Goal: Transaction & Acquisition: Purchase product/service

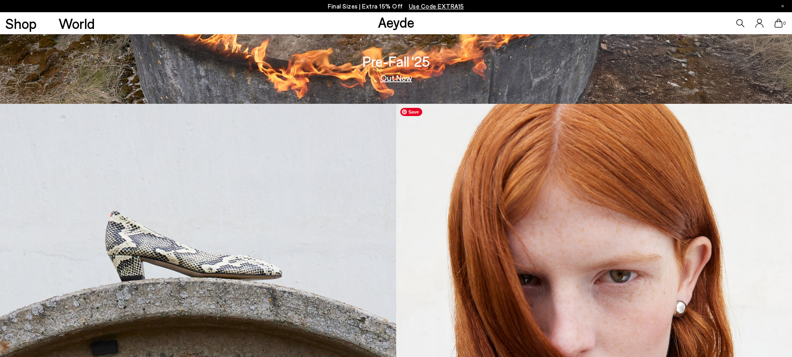
scroll to position [424, 0]
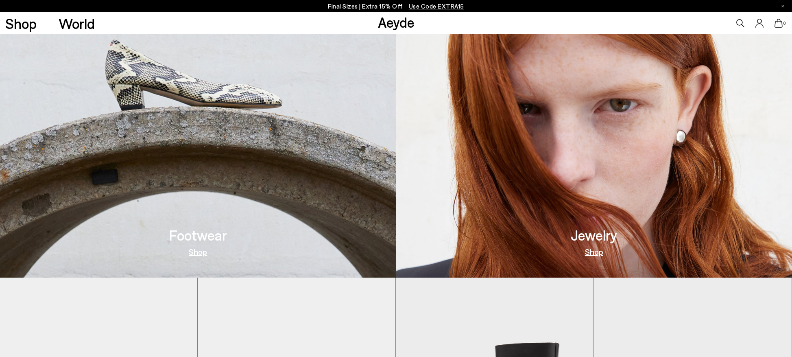
click at [196, 255] on link "Shop" at bounding box center [198, 251] width 18 height 8
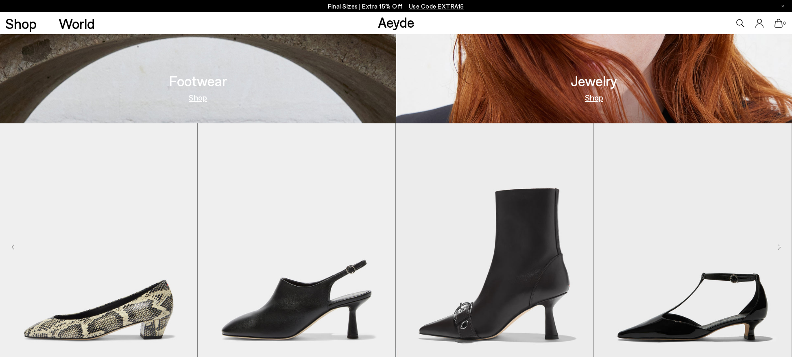
scroll to position [581, 0]
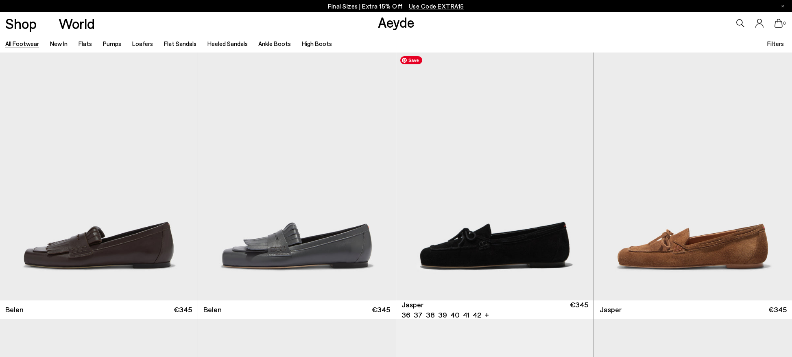
scroll to position [584, 0]
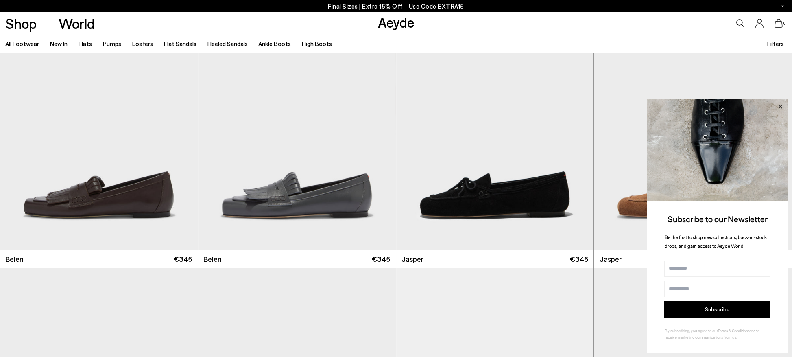
click at [780, 107] on icon at bounding box center [780, 106] width 11 height 11
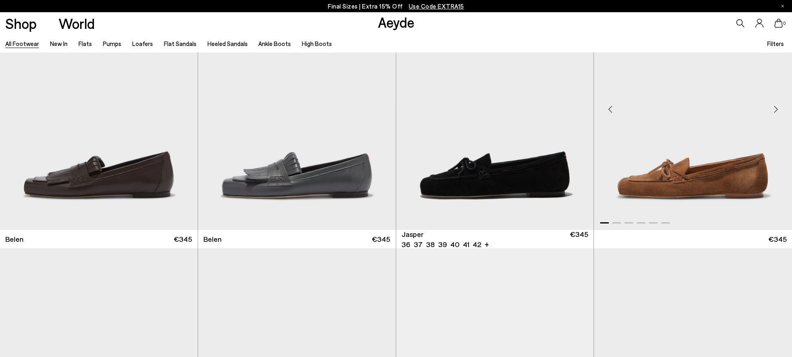
scroll to position [603, 0]
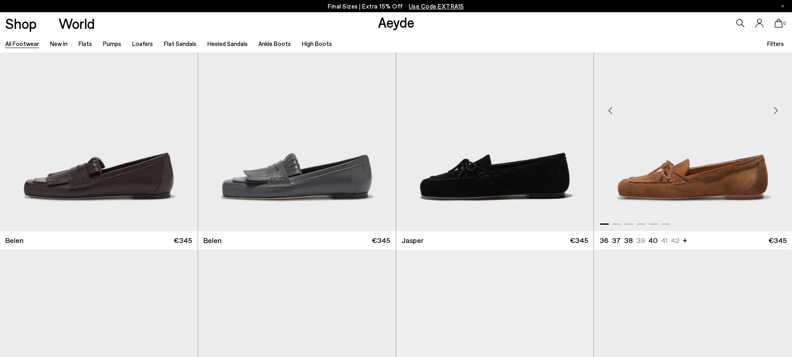
click at [775, 111] on div "Next slide" at bounding box center [776, 110] width 24 height 24
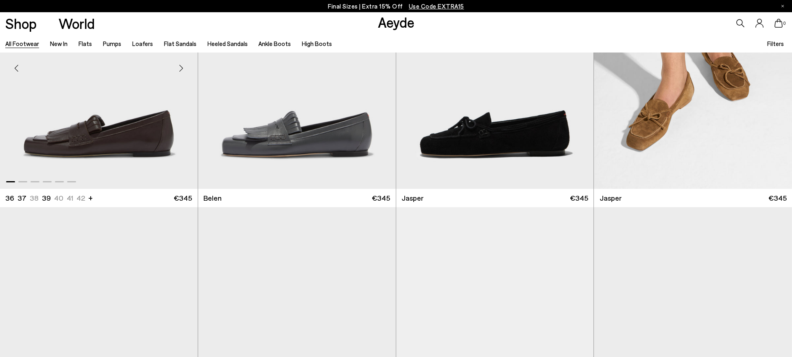
scroll to position [615, 0]
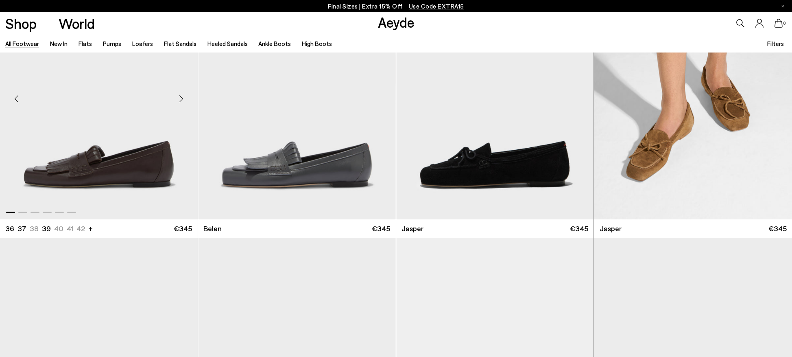
click at [182, 100] on div "Next slide" at bounding box center [181, 98] width 24 height 24
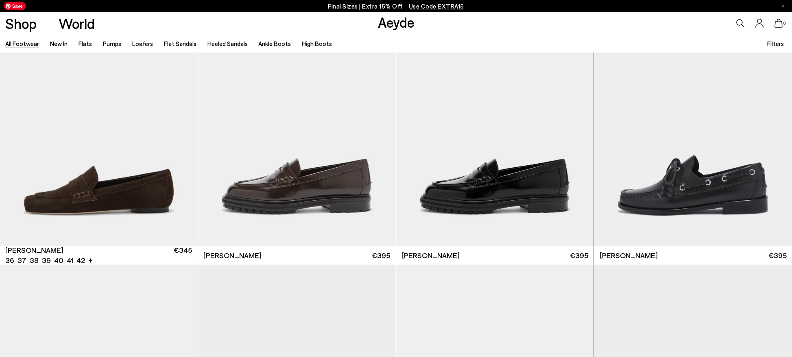
scroll to position [1137, 0]
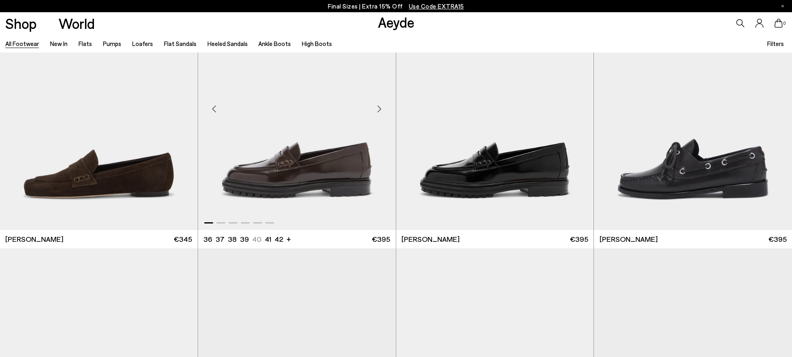
click at [378, 110] on div "Next slide" at bounding box center [379, 109] width 24 height 24
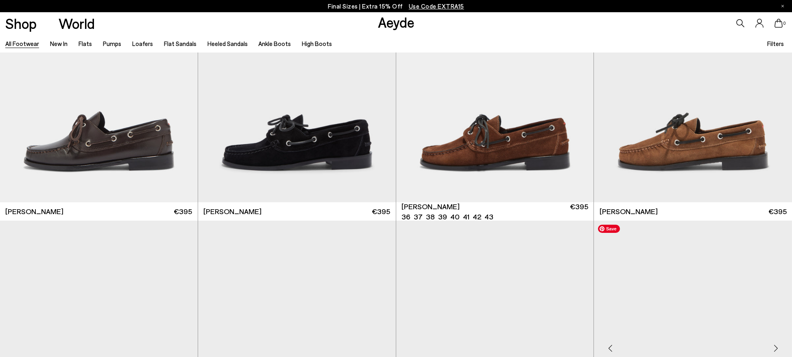
scroll to position [1603, 0]
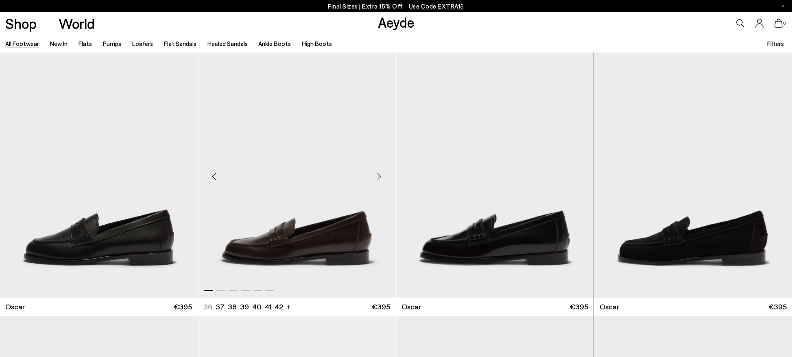
click at [381, 177] on div "Next slide" at bounding box center [379, 176] width 24 height 24
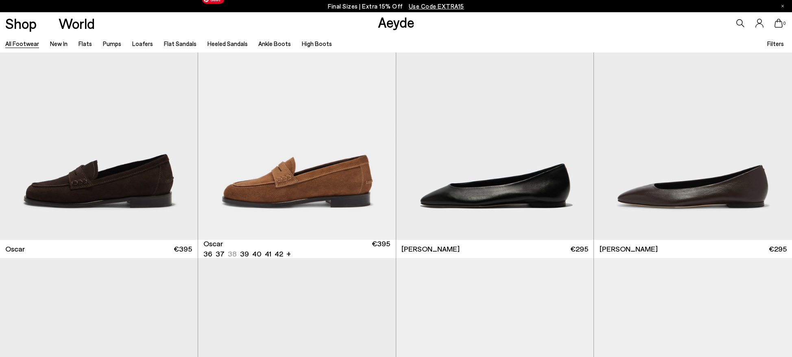
scroll to position [2056, 0]
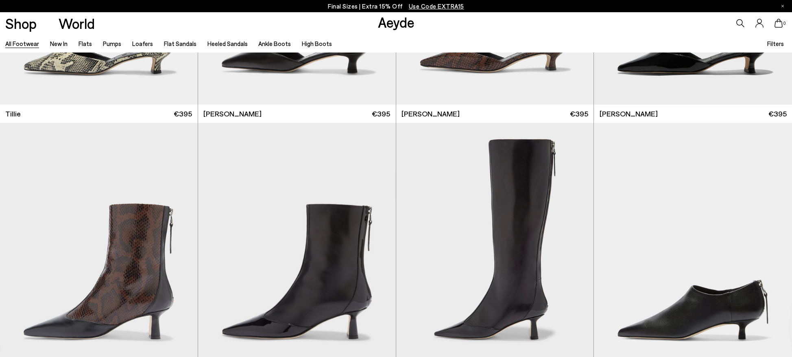
scroll to position [3154, 0]
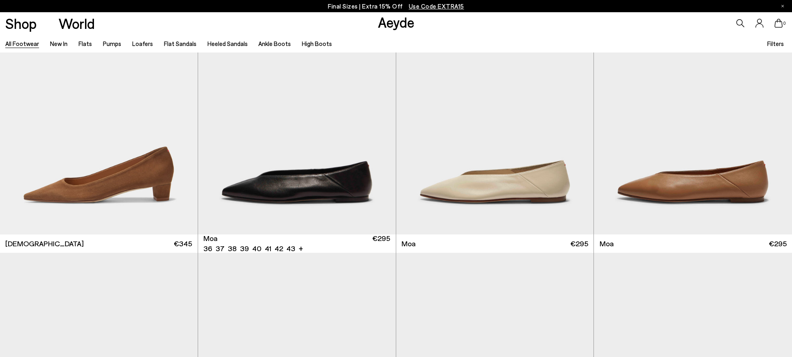
scroll to position [4333, 0]
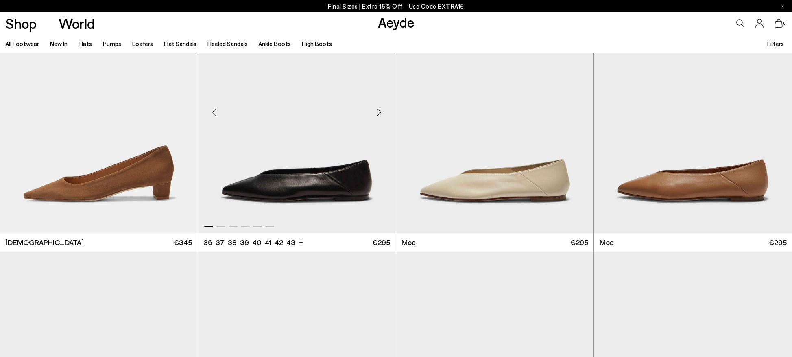
click at [382, 112] on div "Next slide" at bounding box center [379, 112] width 24 height 24
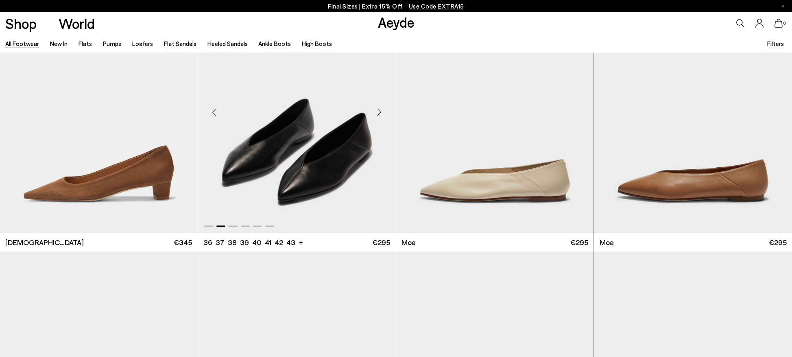
click at [382, 112] on div "Next slide" at bounding box center [379, 112] width 24 height 24
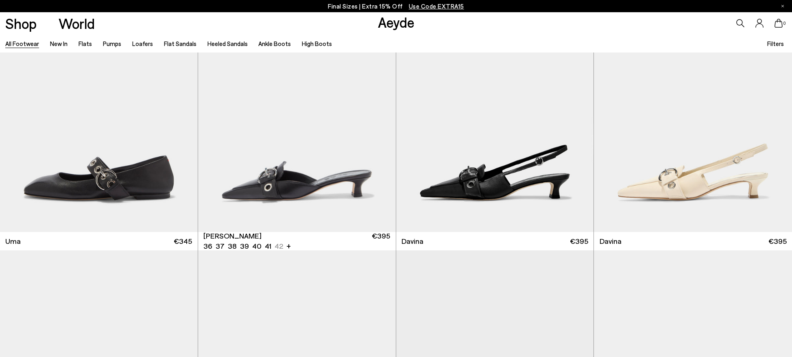
scroll to position [5923, 0]
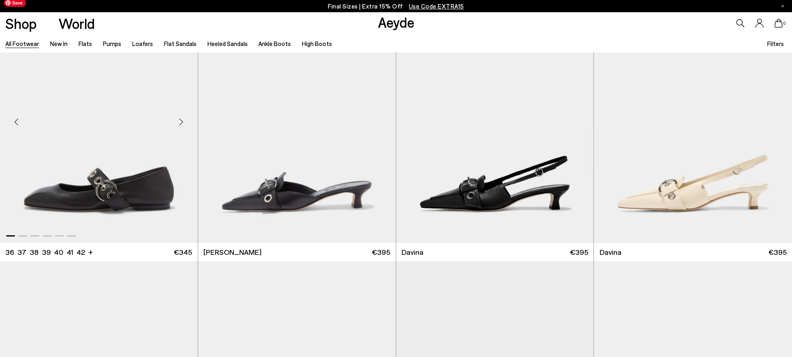
click at [182, 124] on div "Next slide" at bounding box center [181, 122] width 24 height 24
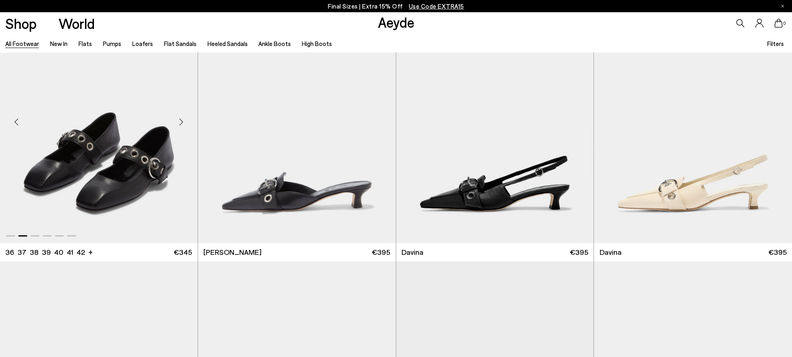
click at [180, 122] on div "Next slide" at bounding box center [181, 122] width 24 height 24
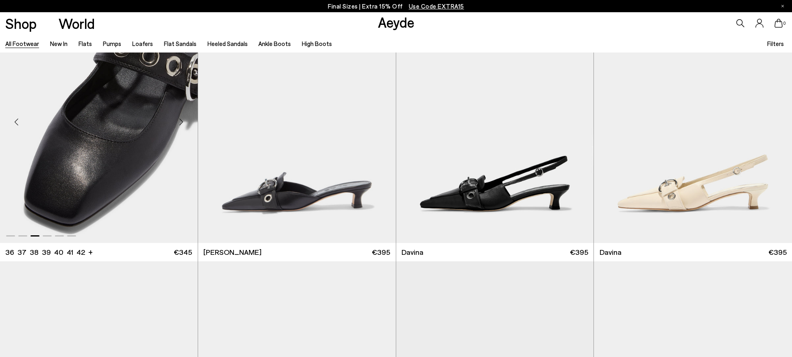
click at [180, 122] on div "Next slide" at bounding box center [181, 122] width 24 height 24
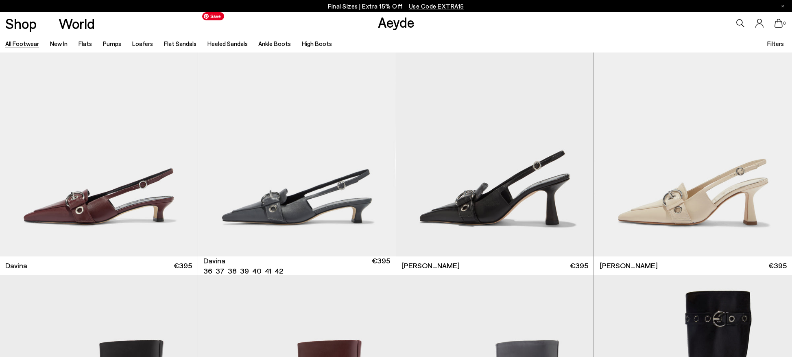
scroll to position [6177, 0]
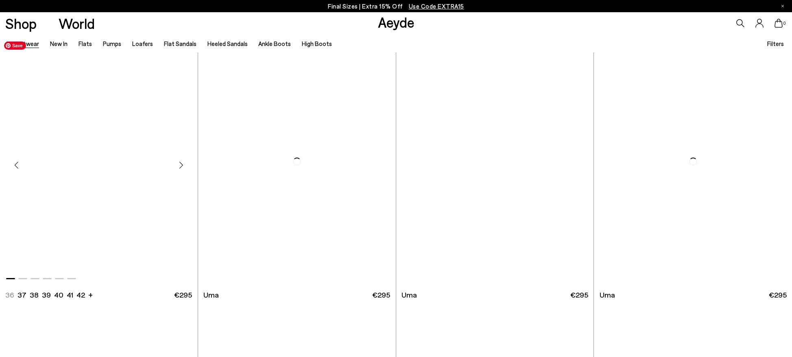
scroll to position [8010, 0]
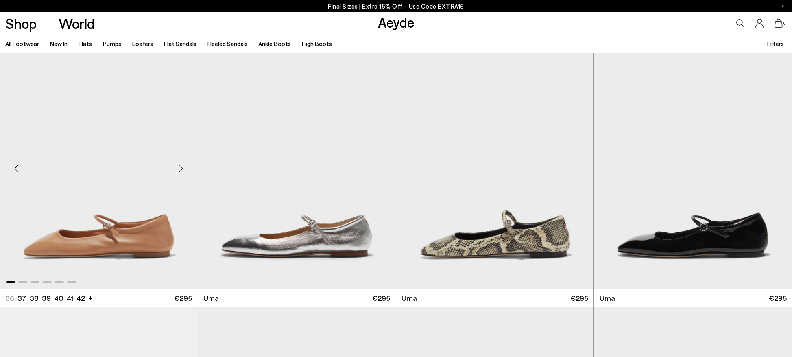
click at [181, 168] on div "Next slide" at bounding box center [181, 168] width 24 height 24
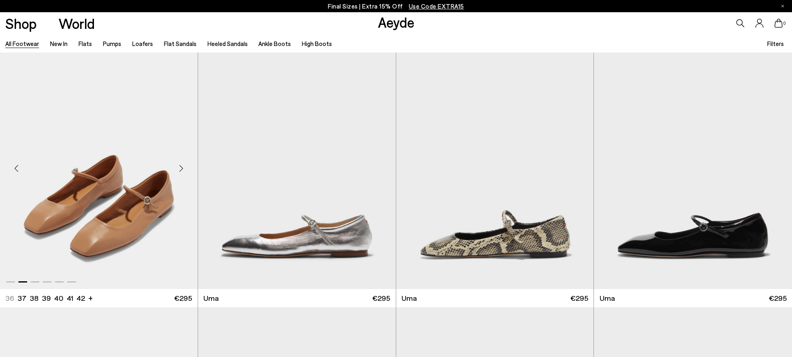
click at [181, 168] on div "Next slide" at bounding box center [181, 168] width 24 height 24
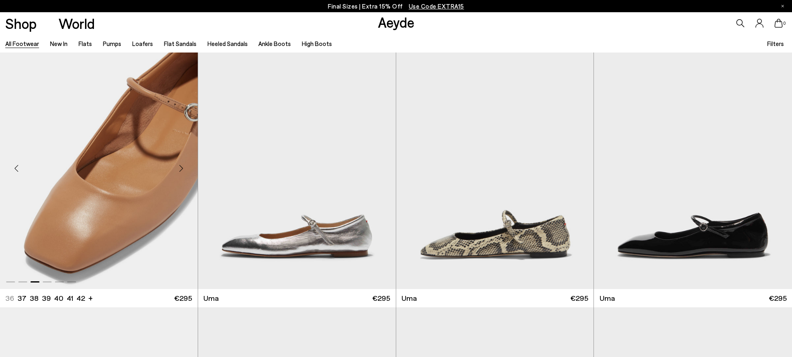
click at [181, 168] on div "Next slide" at bounding box center [181, 168] width 24 height 24
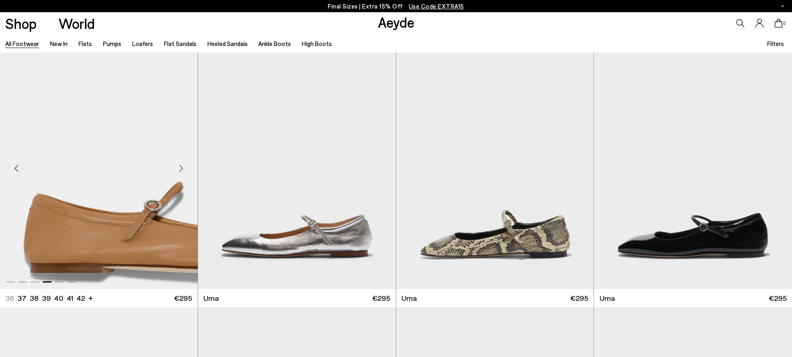
click at [181, 168] on div "Next slide" at bounding box center [181, 168] width 24 height 24
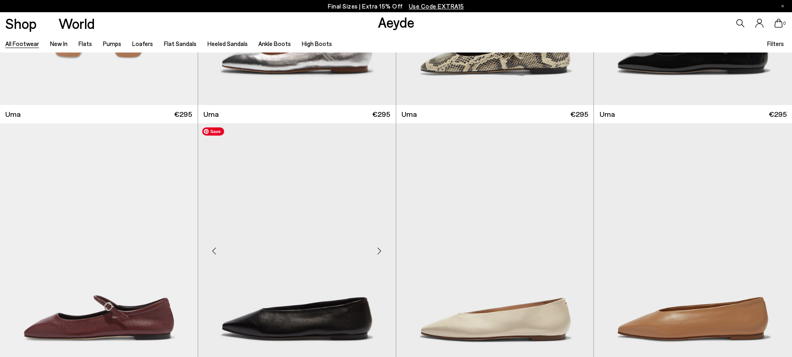
scroll to position [8294, 0]
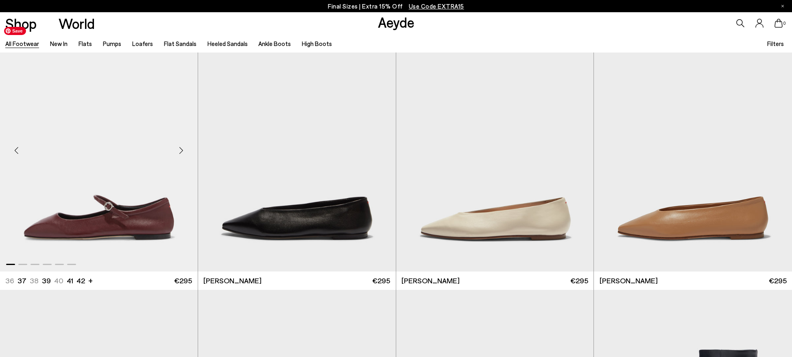
click at [185, 148] on div "Next slide" at bounding box center [181, 150] width 24 height 24
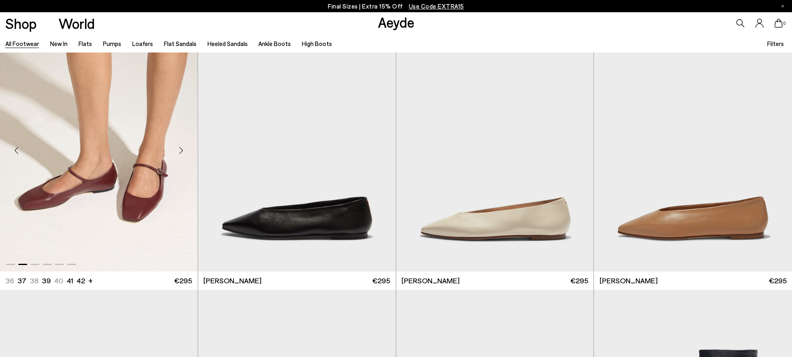
click at [182, 150] on div "Next slide" at bounding box center [181, 150] width 24 height 24
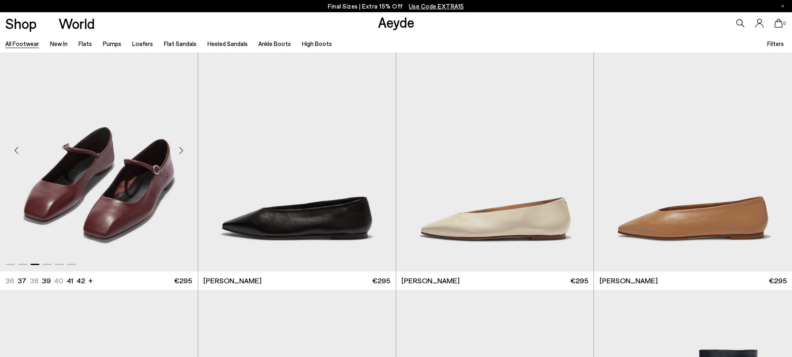
click at [182, 150] on div "Next slide" at bounding box center [181, 150] width 24 height 24
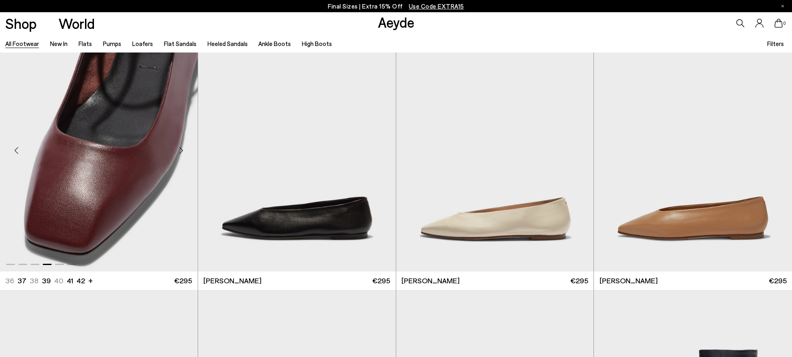
click at [182, 150] on div "Next slide" at bounding box center [181, 150] width 24 height 24
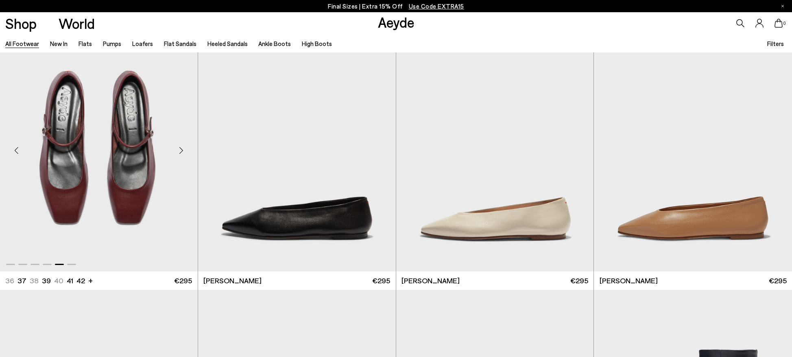
click at [182, 150] on div "Next slide" at bounding box center [181, 150] width 24 height 24
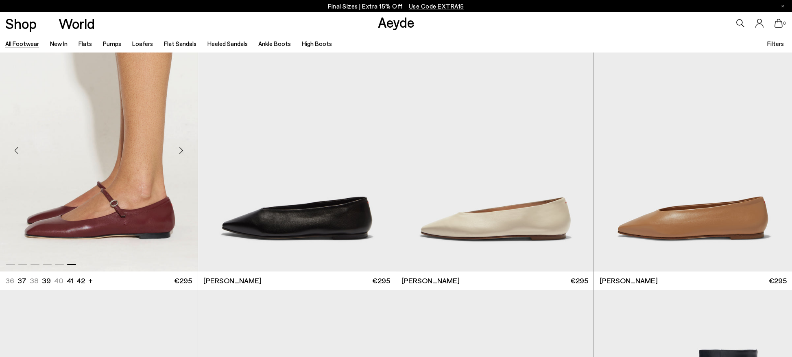
click at [182, 150] on div "Next slide" at bounding box center [181, 150] width 24 height 24
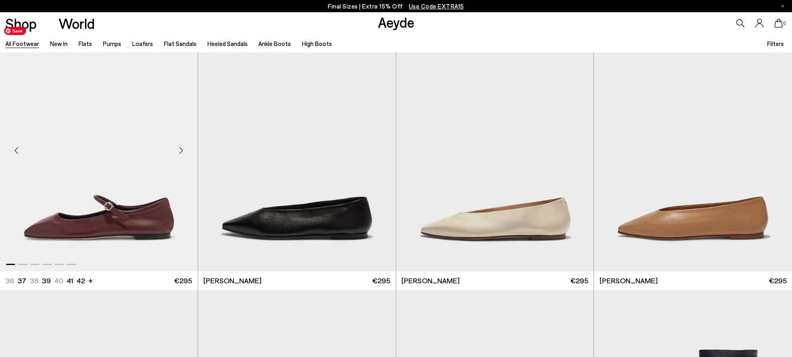
scroll to position [8378, 0]
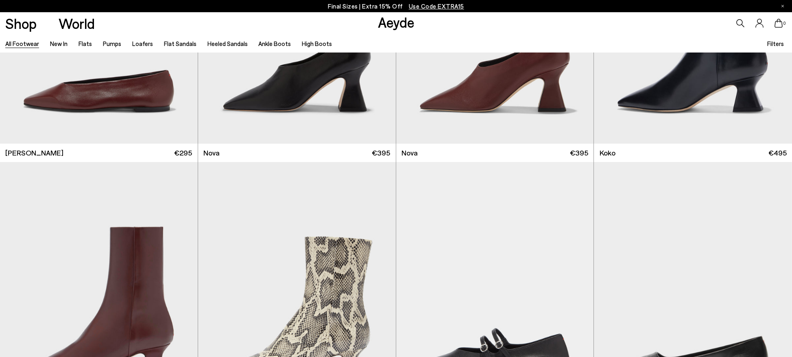
scroll to position [9471, 0]
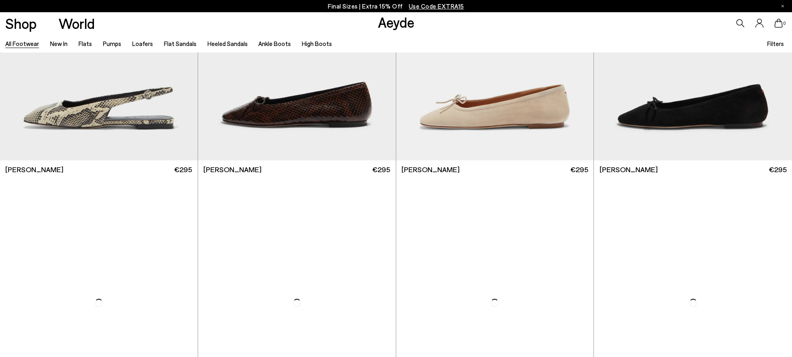
click at [440, 6] on span "Use Code EXTRA15" at bounding box center [436, 5] width 55 height 7
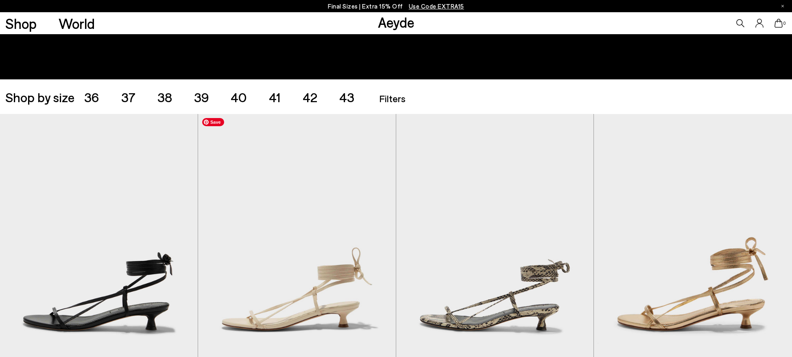
scroll to position [176, 0]
click at [128, 98] on span "37" at bounding box center [128, 96] width 14 height 15
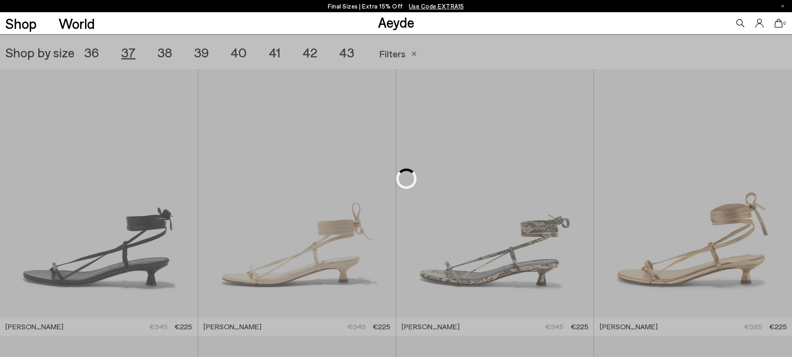
scroll to position [221, 0]
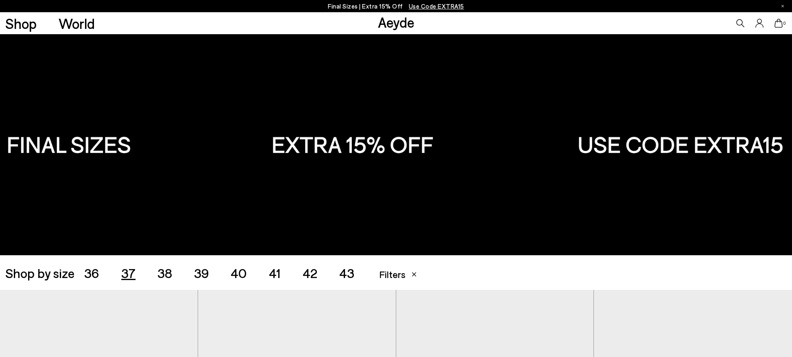
drag, startPoint x: 165, startPoint y: 269, endPoint x: 637, endPoint y: 216, distance: 475.2
click at [165, 269] on span "38" at bounding box center [164, 272] width 15 height 15
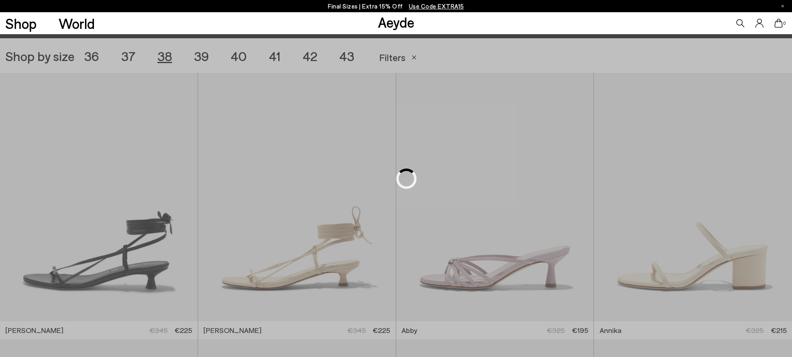
scroll to position [221, 0]
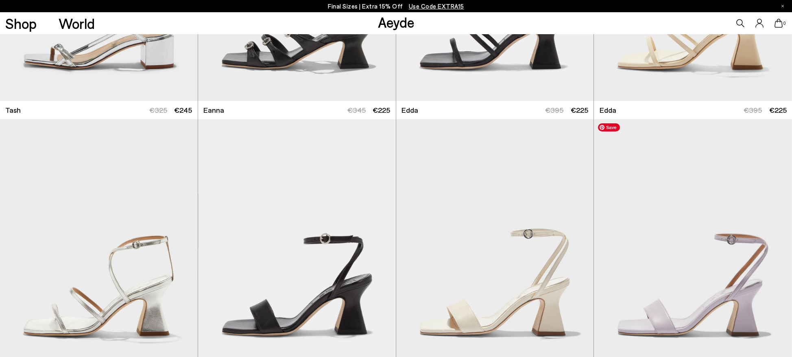
scroll to position [2466, 0]
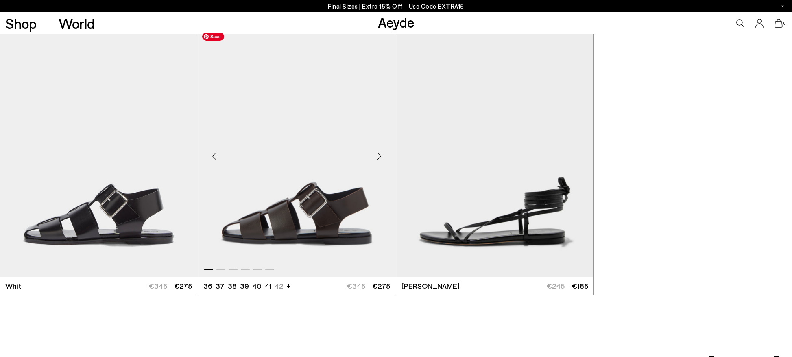
scroll to position [3726, 0]
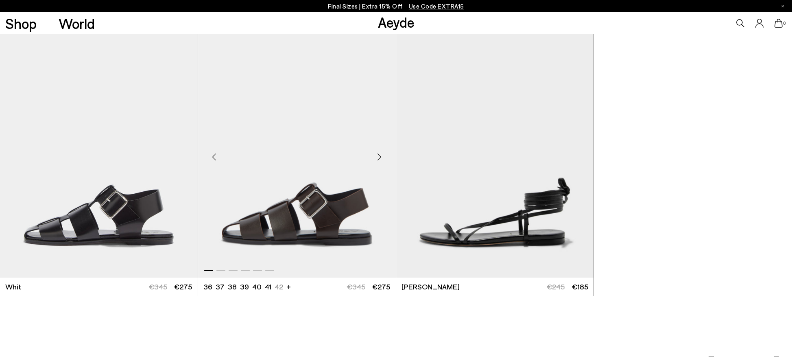
click at [380, 158] on div "Next slide" at bounding box center [379, 156] width 24 height 24
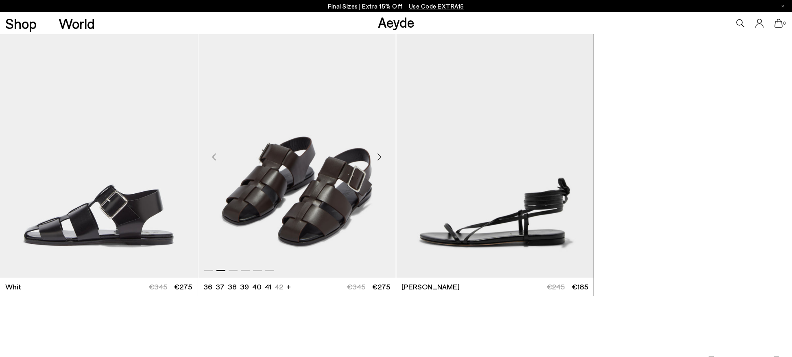
click at [380, 158] on div "Next slide" at bounding box center [379, 156] width 24 height 24
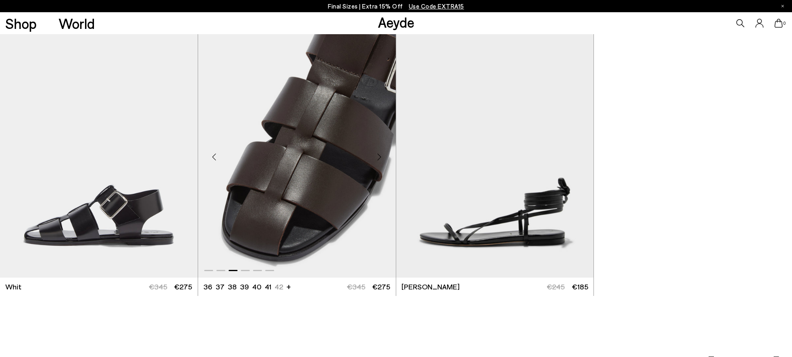
click at [380, 158] on div "Next slide" at bounding box center [379, 156] width 24 height 24
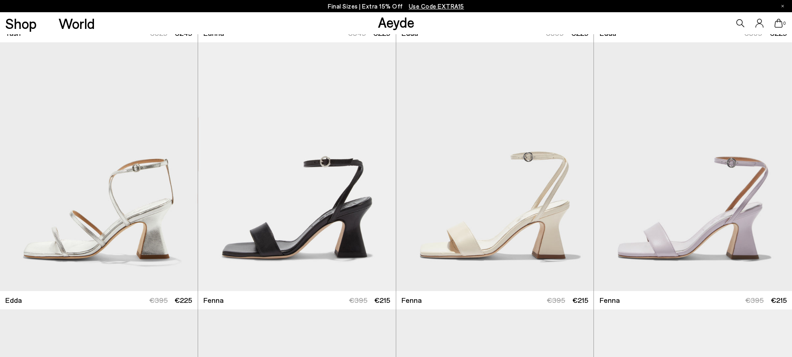
scroll to position [0, 0]
